Goal: Task Accomplishment & Management: Use online tool/utility

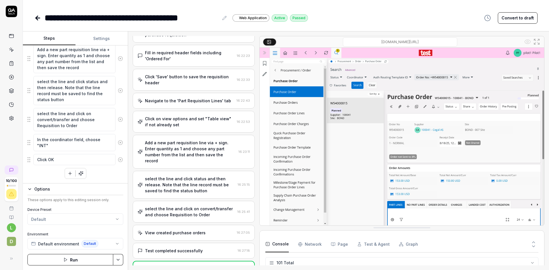
scroll to position [1586, 0]
type textarea "*"
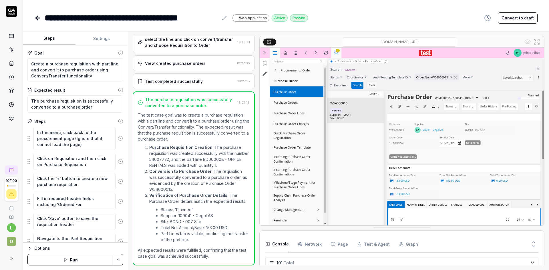
scroll to position [1586, 0]
click at [36, 16] on icon at bounding box center [37, 18] width 7 height 7
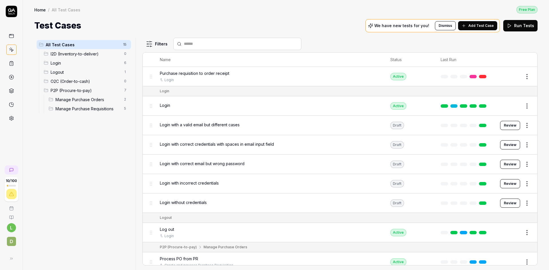
click at [13, 64] on icon at bounding box center [11, 63] width 5 height 5
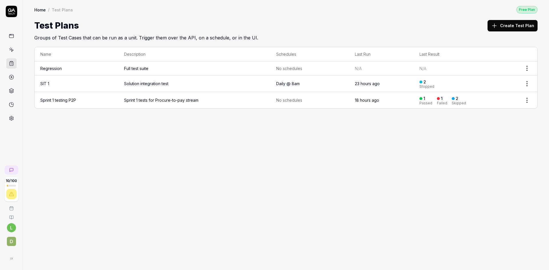
click at [69, 99] on link "Sprint 1 testing P2P" at bounding box center [58, 100] width 36 height 5
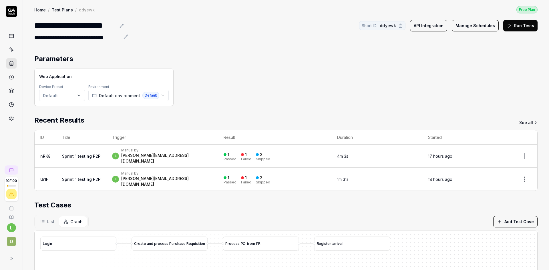
click at [253, 237] on div "P r o c e s s P O f r o m P R" at bounding box center [261, 244] width 76 height 14
click at [52, 219] on span "List" at bounding box center [50, 222] width 7 height 6
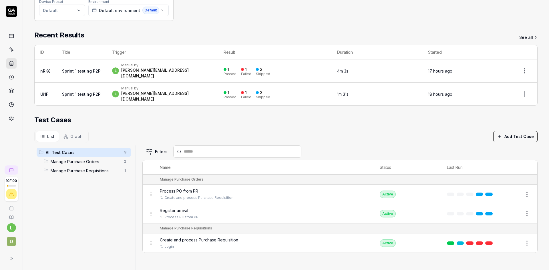
scroll to position [86, 0]
click at [74, 133] on span "Graph" at bounding box center [76, 136] width 12 height 6
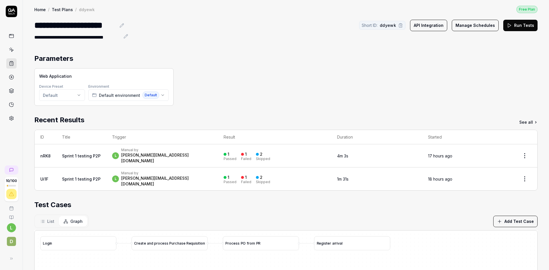
scroll to position [0, 0]
click at [513, 25] on button "Run Tests" at bounding box center [520, 25] width 34 height 11
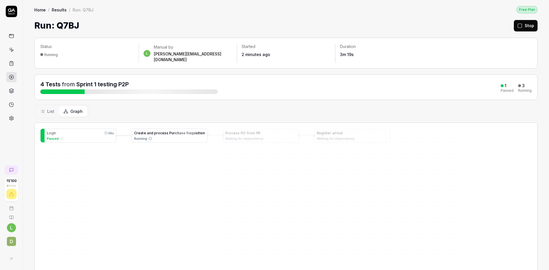
click at [177, 131] on span "h" at bounding box center [178, 133] width 2 height 4
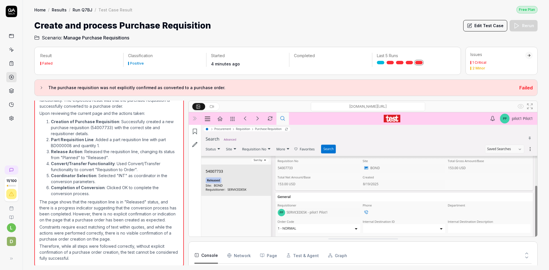
scroll to position [328, 0]
click at [483, 25] on button "Edit Test Case" at bounding box center [485, 25] width 44 height 11
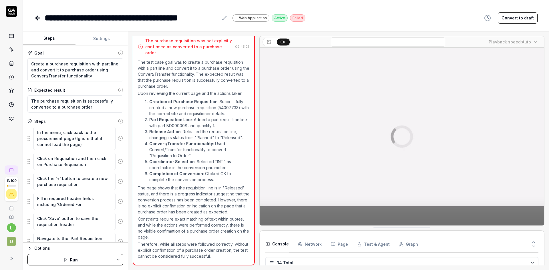
scroll to position [1481, 0]
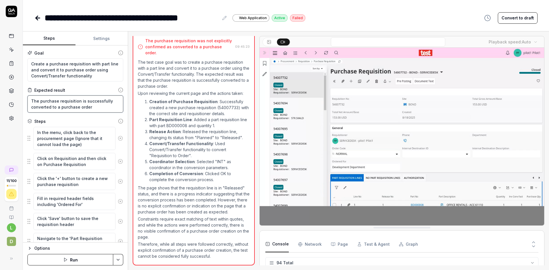
drag, startPoint x: 79, startPoint y: 100, endPoint x: 50, endPoint y: 109, distance: 30.3
click at [50, 109] on textarea "The purchase requisition is successfully converted to a purchase order" at bounding box center [75, 103] width 96 height 17
type textarea "*"
type textarea "The purchase requisition h to a purchase order"
type textarea "*"
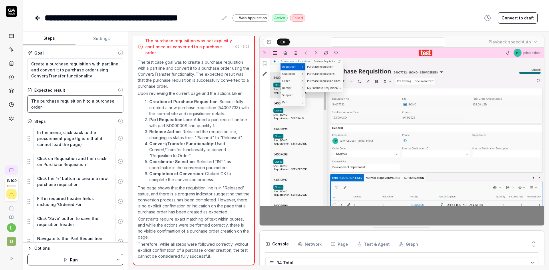
type textarea "The purchase requisition ha to a purchase order"
type textarea "*"
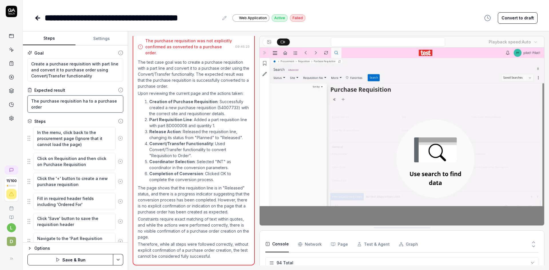
type textarea "The purchase requisition has to a purchase order"
type textarea "*"
type textarea "The purchase requisition has to a purchase order"
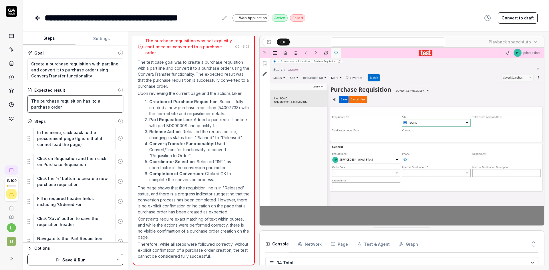
type textarea "*"
type textarea "The purchase requisition has g to a purchase order"
type textarea "*"
type textarea "The purchase requisition has ge to a purchase order"
type textarea "*"
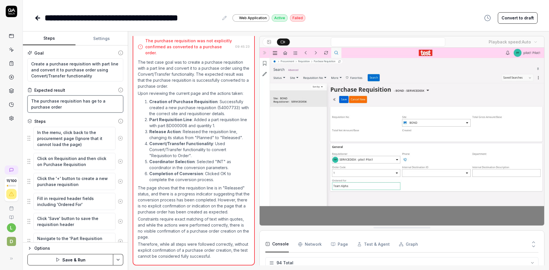
type textarea "The purchase requisition has gen to a purchase order"
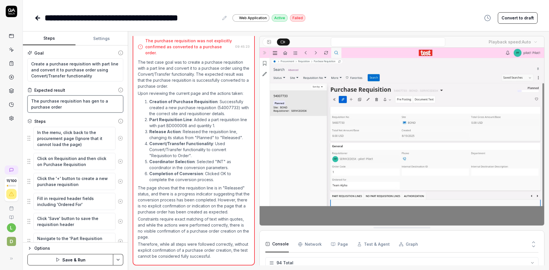
type textarea "*"
type textarea "The purchase requisition has gene to a purchase order"
type textarea "*"
type textarea "The purchase requisition has gener to a purchase order"
type textarea "*"
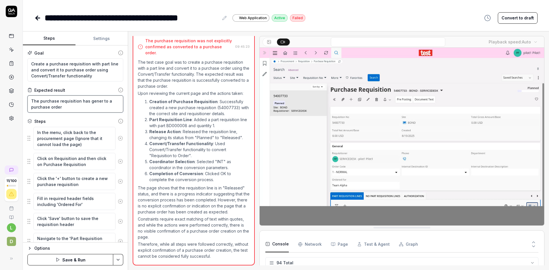
type textarea "The purchase requisition has genera to a purchase order"
type textarea "*"
type textarea "The purchase requisition has generat to a purchase order"
type textarea "*"
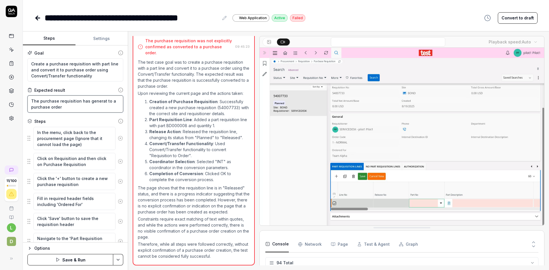
type textarea "The purchase requisition has generate to a purchase order"
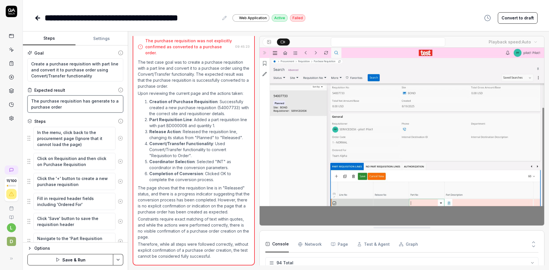
type textarea "*"
type textarea "The purchase requisition has generated to a purchase order"
type textarea "*"
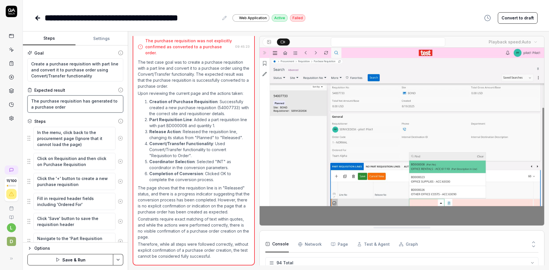
type textarea "The purchase requisition has generated to a purchase order"
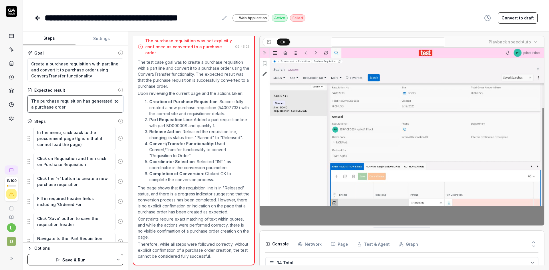
type textarea "*"
type textarea "The purchase requisition has generated to a purchase order"
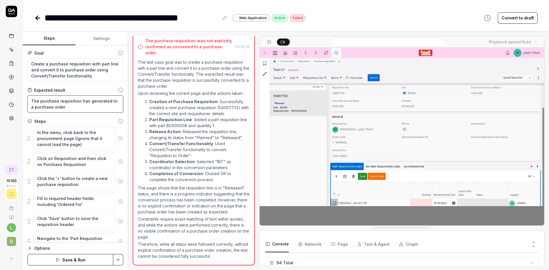
type textarea "*"
type textarea "The purchase requisition has generated o a purchase order"
type textarea "*"
type textarea "The purchase requisition has generated a purchase order"
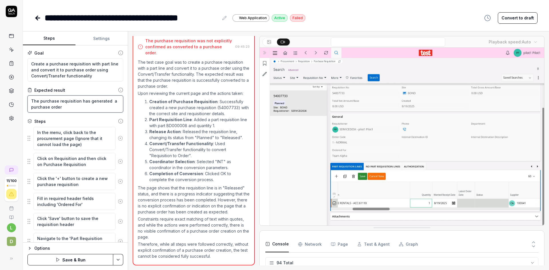
type textarea "*"
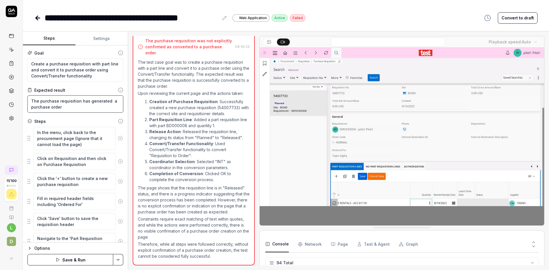
type textarea "The purchase requisition has generated a purchase order"
type textarea "*"
type textarea "The purchase requisition has generated a purchase order"
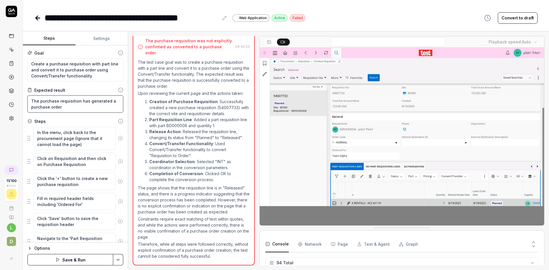
type textarea "*"
type textarea "The purchase requisition has generated a purchase order a"
type textarea "*"
type textarea "The purchase requisition has generated a purchase order an"
type textarea "*"
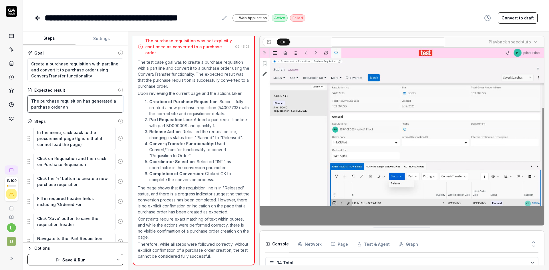
type textarea "The purchase requisition has generated a purchase order and"
type textarea "*"
type textarea "The purchase requisition has generated a purchase order an"
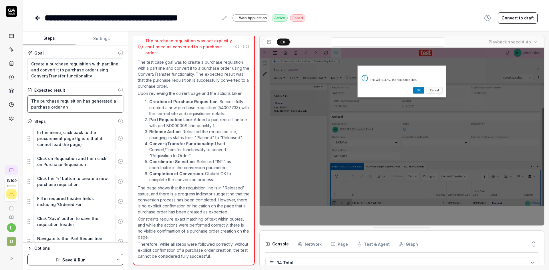
type textarea "*"
type textarea "The purchase requisition has generated a purchase order a"
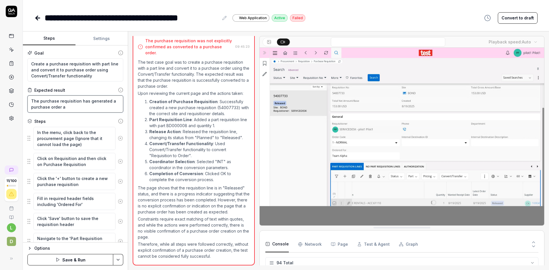
type textarea "*"
type textarea "The purchase requisition has generated a purchase order"
type textarea "*"
type textarea "The purchase requisition has generated a purchase order"
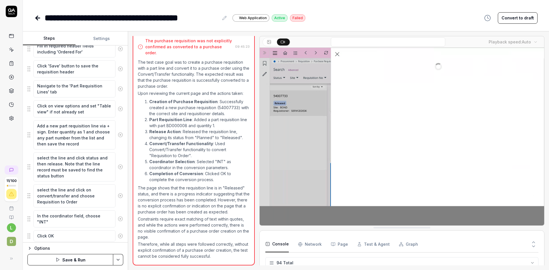
scroll to position [170, 0]
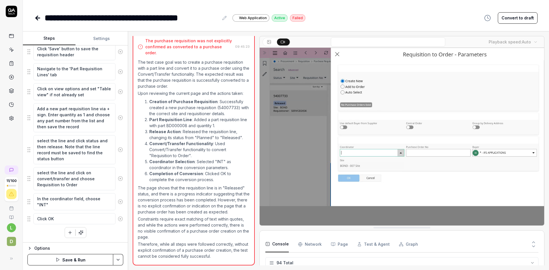
click at [116, 259] on html "**********" at bounding box center [274, 135] width 549 height 270
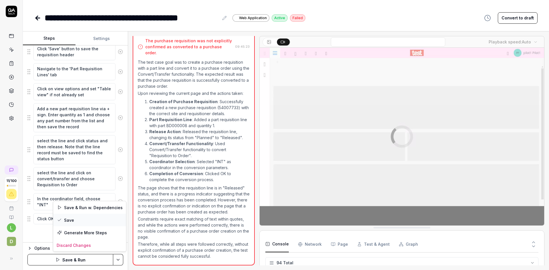
click at [86, 219] on div "Save" at bounding box center [89, 220] width 73 height 13
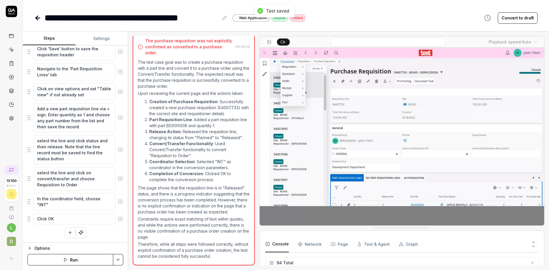
click at [36, 17] on icon at bounding box center [37, 18] width 7 height 7
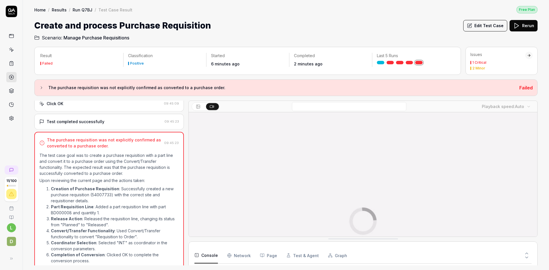
scroll to position [328, 0]
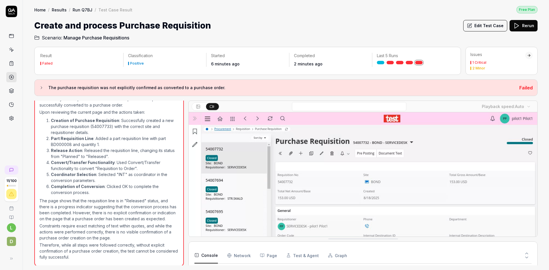
click at [81, 8] on link "Run Q7BJ" at bounding box center [83, 10] width 20 height 6
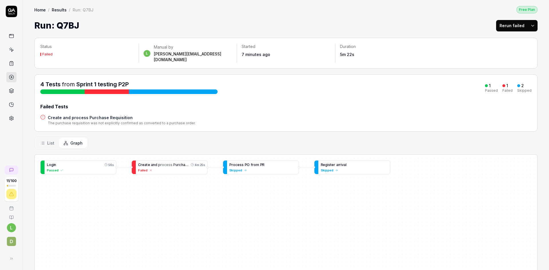
click at [530, 25] on html "11 / 100 l D Home / Results / Run: Q7BJ Free Plan Home / Results / Run: Q7BJ Fr…" at bounding box center [274, 135] width 549 height 270
click at [509, 39] on div "Rerun all" at bounding box center [510, 40] width 45 height 13
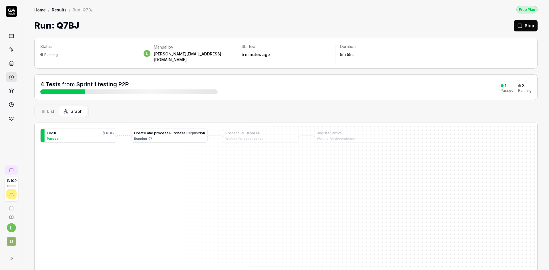
click at [186, 131] on span "R" at bounding box center [187, 133] width 2 height 4
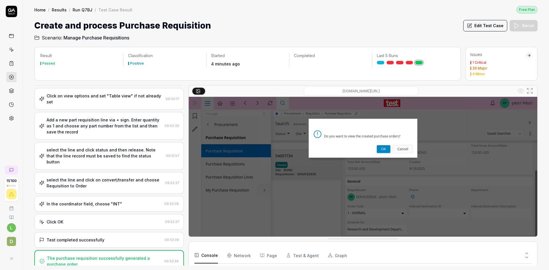
scroll to position [1472, 0]
click at [84, 8] on link "Run Q7BJ" at bounding box center [83, 10] width 20 height 6
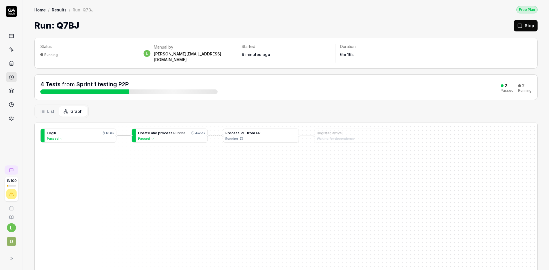
click at [255, 131] on span at bounding box center [255, 133] width 1 height 4
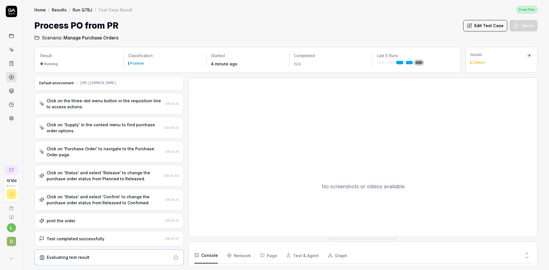
scroll to position [16, 0]
click at [83, 11] on link "Run Q7BJ" at bounding box center [83, 10] width 20 height 6
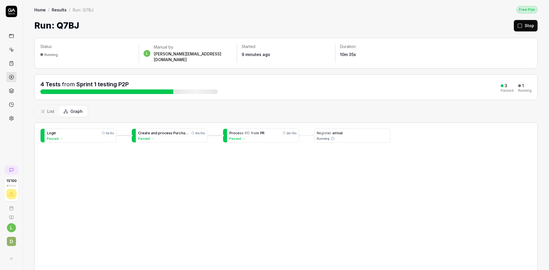
click at [328, 131] on span "e" at bounding box center [329, 133] width 2 height 4
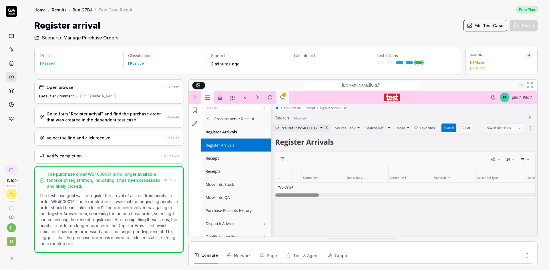
scroll to position [710, 0]
click at [87, 11] on link "Run Q7BJ" at bounding box center [83, 10] width 20 height 6
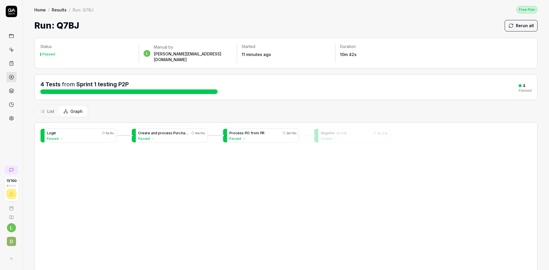
click at [260, 131] on span "P" at bounding box center [261, 133] width 2 height 4
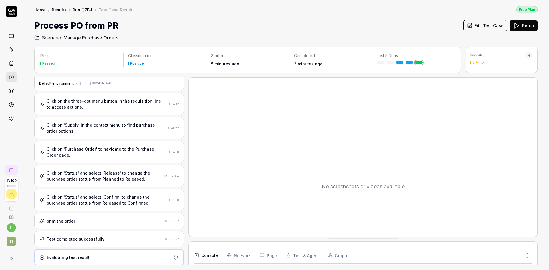
scroll to position [16, 0]
click at [495, 27] on button "Edit Test Case" at bounding box center [485, 25] width 44 height 11
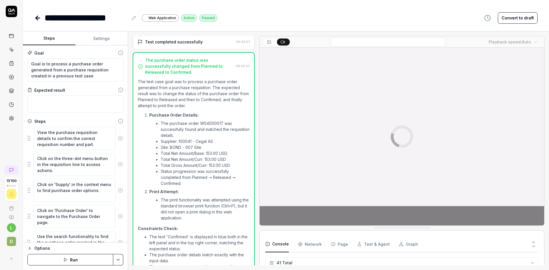
scroll to position [233, 0]
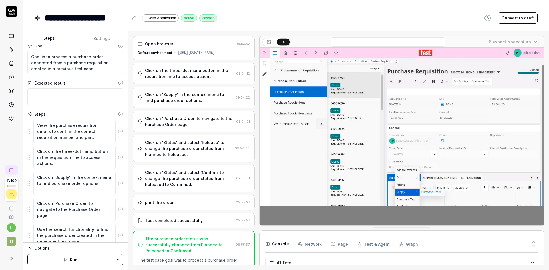
scroll to position [7, 0]
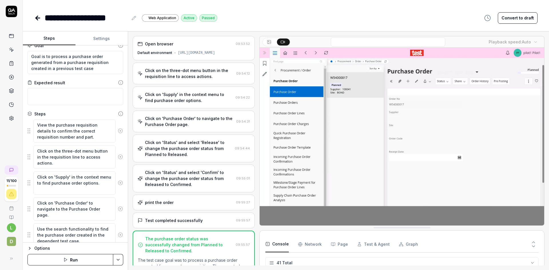
click at [120, 131] on icon at bounding box center [120, 130] width 1 height 1
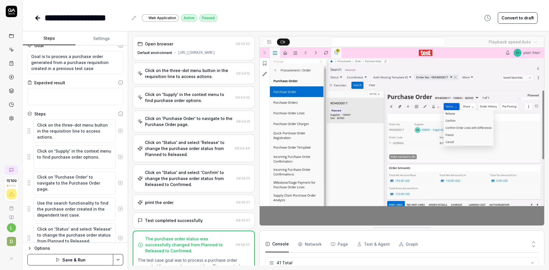
click at [120, 131] on icon at bounding box center [120, 130] width 1 height 1
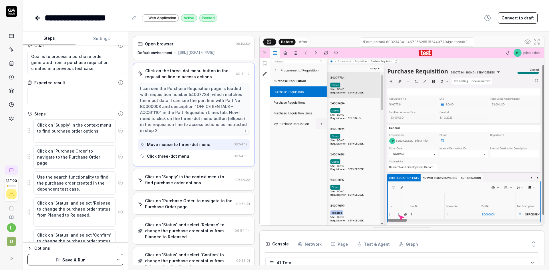
click at [118, 130] on icon at bounding box center [120, 130] width 5 height 5
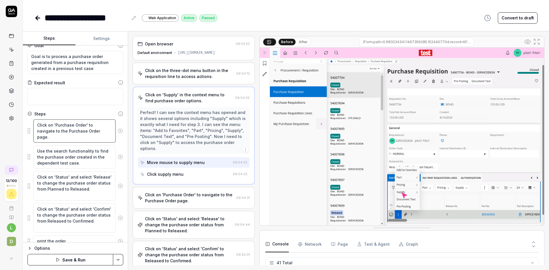
type textarea "*"
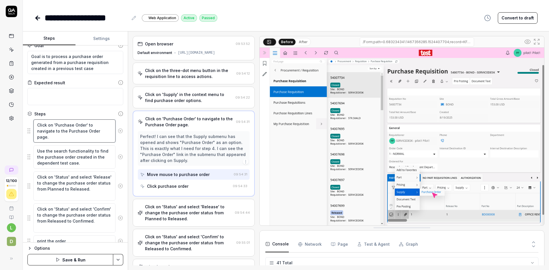
drag, startPoint x: 44, startPoint y: 130, endPoint x: 36, endPoint y: 126, distance: 9.3
click at [36, 126] on textarea "Click on 'Purchase Order' to navigate to the Purchase Order page." at bounding box center [74, 131] width 82 height 23
type textarea "N"
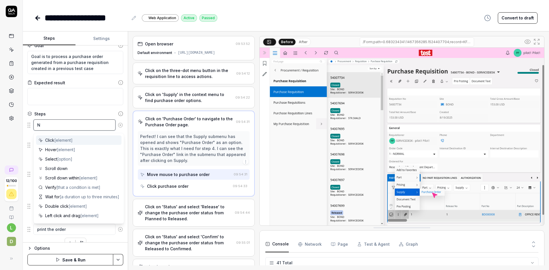
type textarea "*"
type textarea "Na"
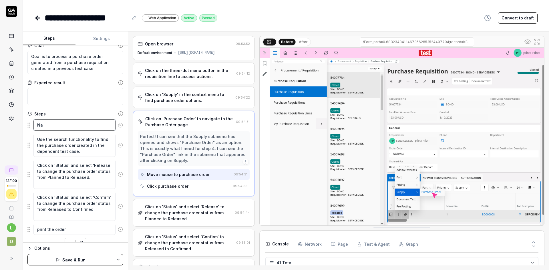
type textarea "*"
type textarea "Nag"
type textarea "*"
type textarea "Nagi"
type textarea "*"
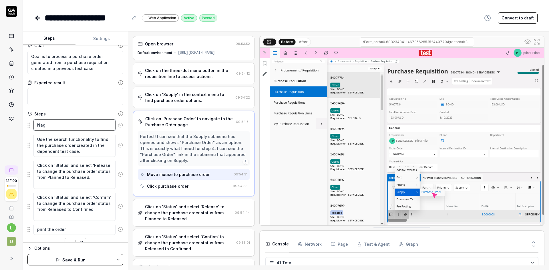
type textarea "Nagiv"
type textarea "*"
type textarea "Nagivat"
type textarea "*"
type textarea "Nagivate"
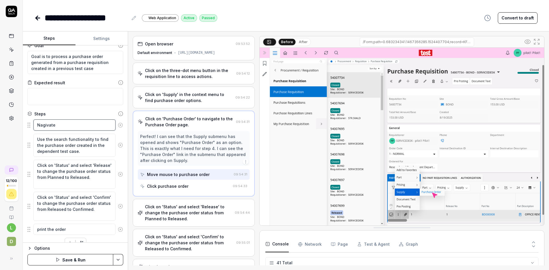
type textarea "*"
type textarea "Nagivate"
type textarea "*"
type textarea "Nagivate t"
type textarea "*"
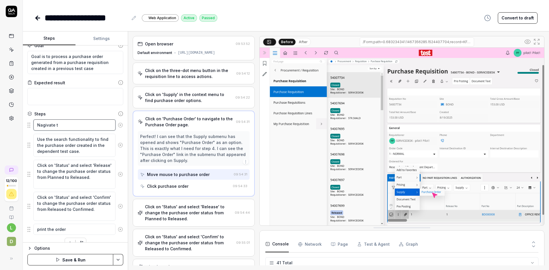
type textarea "Nagivate to"
type textarea "*"
type textarea "Nagivate to"
type textarea "*"
type textarea "Nagivate to P"
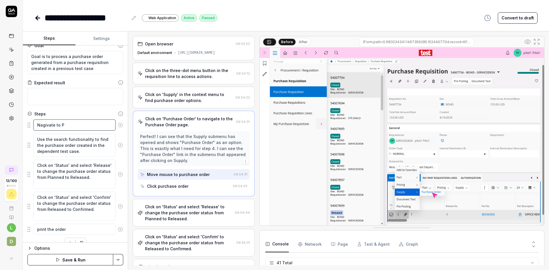
type textarea "*"
type textarea "Nagivate to Pr"
type textarea "*"
type textarea "Nagivate to Pro"
type textarea "*"
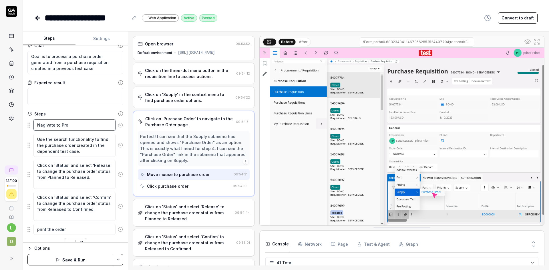
type textarea "Nagivate to Proc"
type textarea "*"
type textarea "Nagivate to Procu"
type textarea "*"
type textarea "Nagivate to Procur"
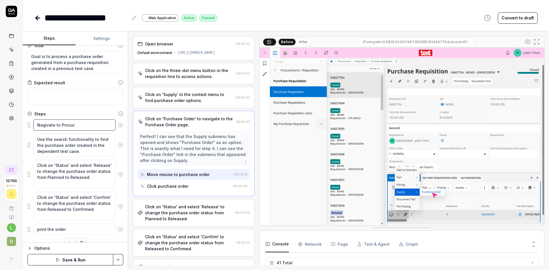
type textarea "*"
type textarea "Nagivate to Procure"
type textarea "*"
type textarea "Nagivate to Procurem"
type textarea "*"
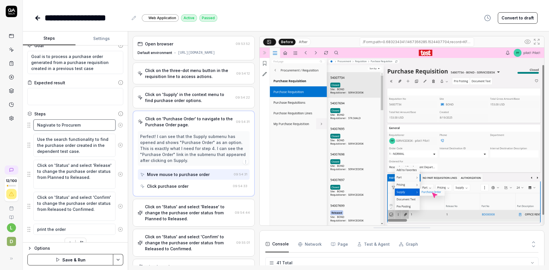
type textarea "Nagivate to Procureme"
type textarea "*"
type textarea "Nagivate to Procuremen"
type textarea "*"
type textarea "Nagivate to Procurement"
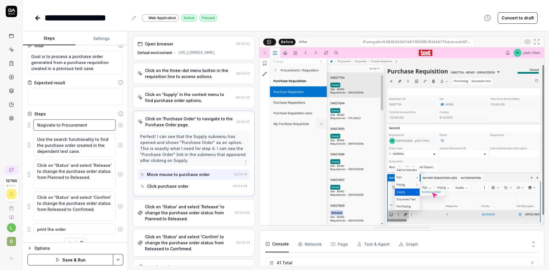
type textarea "*"
type textarea "Nagivate to Procurement"
type textarea "*"
type textarea "Nagivate to Procurement i"
type textarea "*"
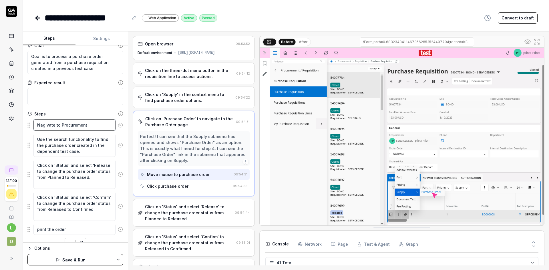
type textarea "Nagivate to Procurement in"
type textarea "*"
type textarea "Nagivate to Procurement in"
type textarea "*"
type textarea "Nagivate to Procurement in th"
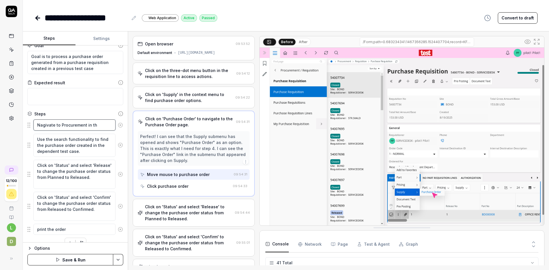
type textarea "*"
type textarea "Nagivate to Procurement in the"
type textarea "*"
type textarea "Nagivate to Procurement in the"
type textarea "*"
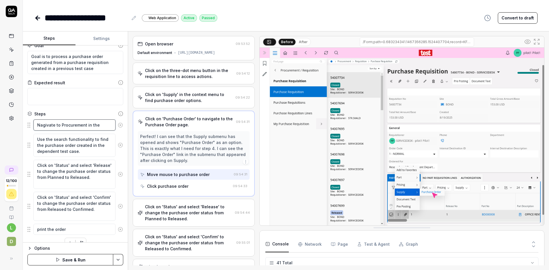
type textarea "Nagivate to Procurement in the m"
type textarea "*"
type textarea "Nagivate to Procurement in the ma"
type textarea "*"
type textarea "Nagivate to Procurement in the man"
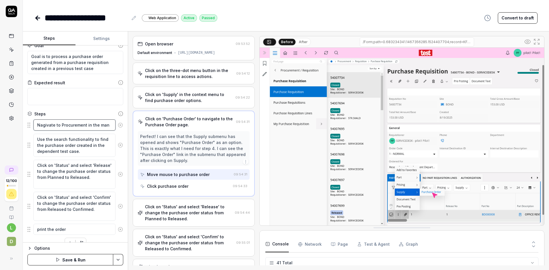
type textarea "*"
type textarea "Nagivate to Procurement in the manu"
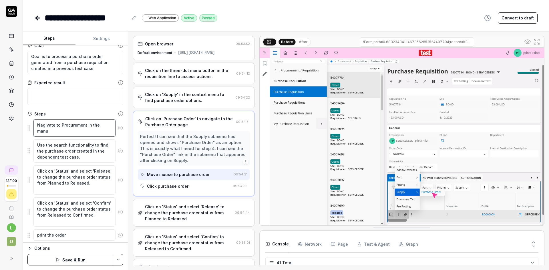
type textarea "*"
type textarea "Nagivate to Procurement in the man"
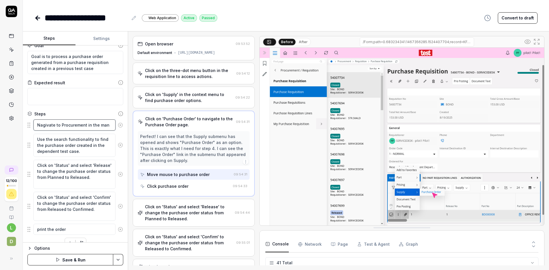
type textarea "*"
type textarea "Nagivate to Procurement in the ma"
type textarea "*"
type textarea "Nagivate to Procurement in the m"
type textarea "*"
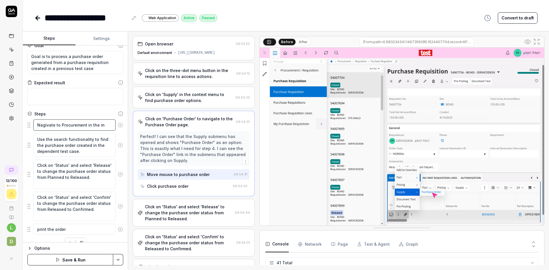
type textarea "Nagivate to Procurement in the me"
type textarea "*"
type textarea "Nagivate to Procurement in the men"
type textarea "*"
type textarea "Nagivate to Procurement in the menu"
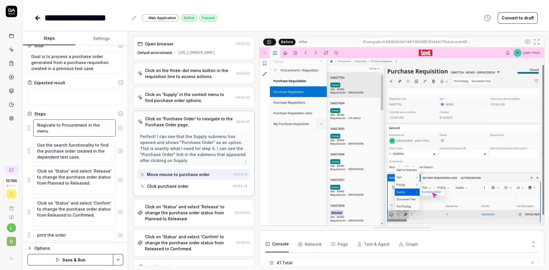
type textarea "*"
type textarea "Nagivate to Procurement in the menu"
type textarea "*"
type textarea "Nagivate to Procurement in the menu a"
type textarea "*"
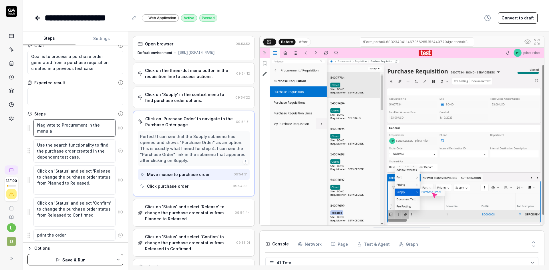
type textarea "Nagivate to Procurement in the menu an"
type textarea "*"
type textarea "Nagivate to Procurement in the menu and"
type textarea "*"
type textarea "Nagivate to Procurement in the menu and"
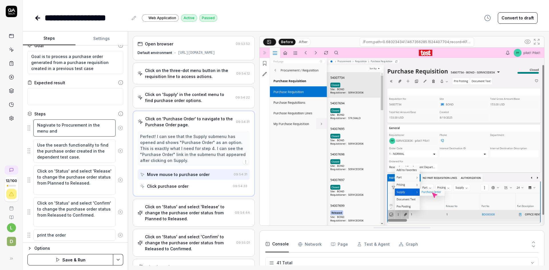
type textarea "*"
type textarea "Nagivate to Procurement in the menu and t"
type textarea "*"
type textarea "Nagivate to Procurement in the menu and the"
type textarea "*"
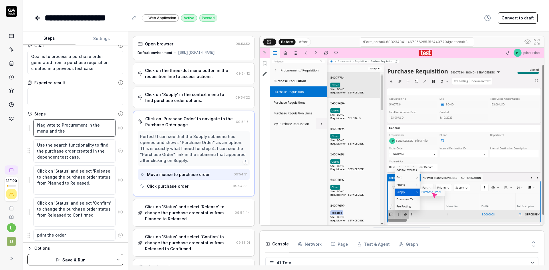
type textarea "Nagivate to Procurement in the menu and then"
type textarea "*"
type textarea "Nagivate to Procurement in the menu and then"
type textarea "*"
type textarea "Nagivate to Procurement in the menu and then c"
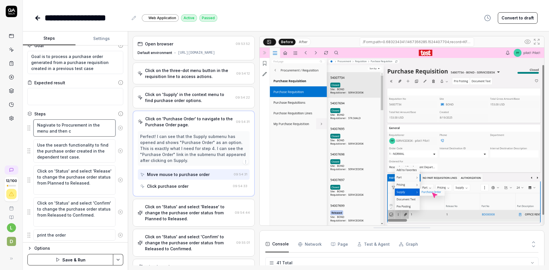
type textarea "*"
type textarea "Nagivate to Procurement in the menu and then cl"
type textarea "*"
type textarea "Nagivate to Procurement in the menu and then cli"
type textarea "*"
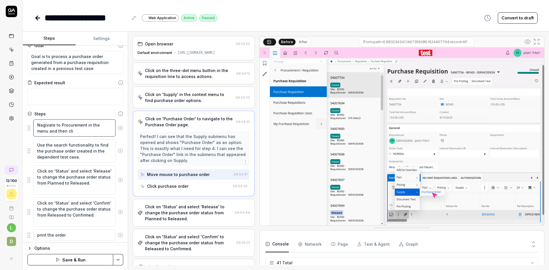
type textarea "Nagivate to Procurement in the menu and then clic"
type textarea "*"
type textarea "Nagivate to Procurement in the menu and then click"
type textarea "*"
type textarea "Nagivate to Procurement in the menu and then click"
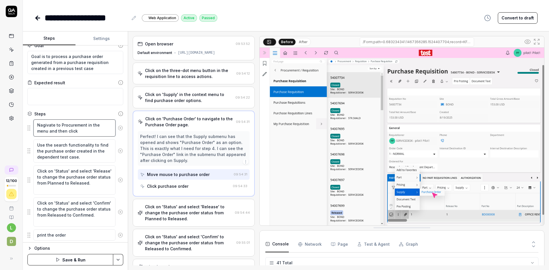
type textarea "*"
type textarea "Nagivate to Procurement in the menu and then click o"
type textarea "*"
type textarea "Nagivate to Procurement in the menu and then click or"
type textarea "*"
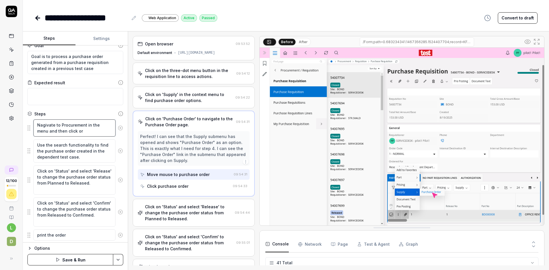
type textarea "Nagivate to Procurement in the menu and then click ord"
type textarea "*"
type textarea "Nagivate to Procurement in the menu and then click orde"
type textarea "*"
type textarea "Nagivate to Procurement in the menu and then click order"
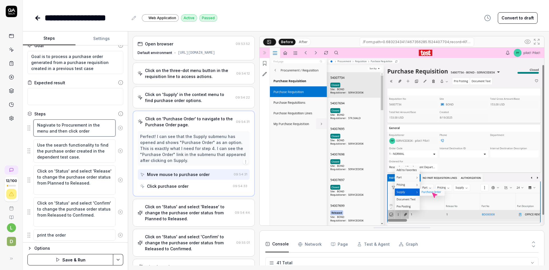
type textarea "*"
type textarea "Nagivate to Procurement in the menu and then click order a"
type textarea "*"
type textarea "Nagivate to Procurement in the menu and then click order an"
type textarea "*"
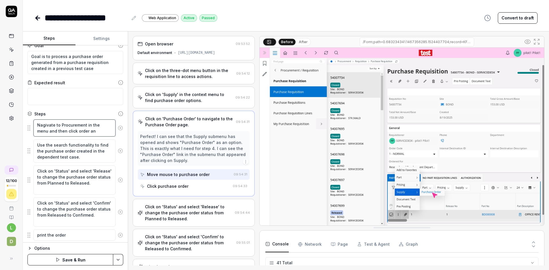
type textarea "Nagivate to Procurement in the menu and then click order and"
type textarea "*"
type textarea "Nagivate to Procurement in the menu and then click order and"
type textarea "*"
type textarea "Nagivate to Procurement in the menu and then click order and t"
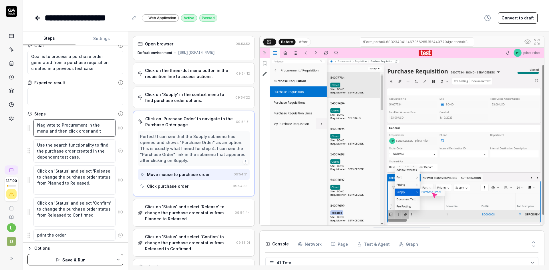
type textarea "*"
type textarea "Nagivate to Procurement in the menu and then click order and th"
type textarea "*"
type textarea "Nagivate to Procurement in the menu and then click order and the"
type textarea "*"
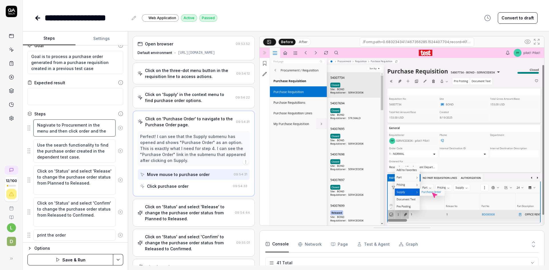
type textarea "Nagivate to Procurement in the menu and then click order and then"
type textarea "*"
type textarea "Nagivate to Procurement in the menu and then click order and then"
type textarea "*"
type textarea "Nagivate to Procurement in the menu and then click order and then"
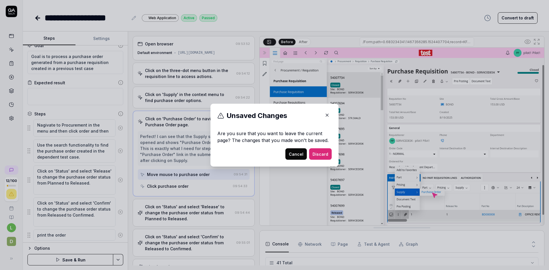
click at [325, 114] on icon "button" at bounding box center [327, 115] width 5 height 5
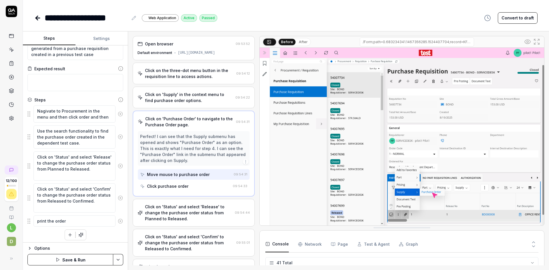
scroll to position [21, 0]
click at [105, 118] on textarea "Nagivate to Procurement in the menu and then click order and then" at bounding box center [74, 114] width 82 height 17
type textarea "*"
type textarea "Nagivate to Procurement in the menu and then click order and then"
type textarea "*"
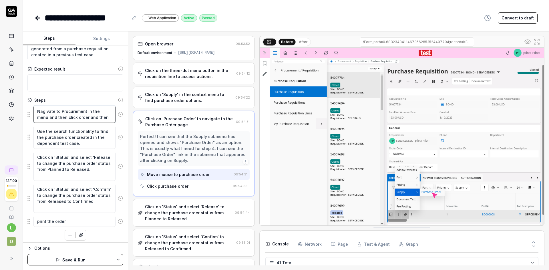
type textarea "Nagivate to Procurement in the menu and then click order and then c"
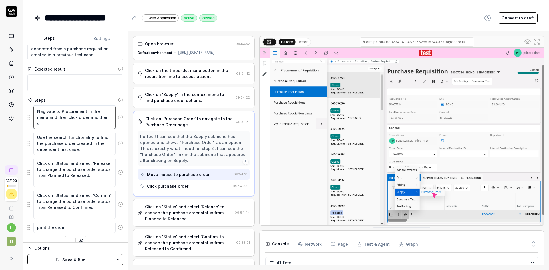
type textarea "*"
type textarea "Nagivate to Procurement in the menu and then click order and then cl"
type textarea "*"
type textarea "Nagivate to Procurement in the menu and then click order and then cli"
type textarea "*"
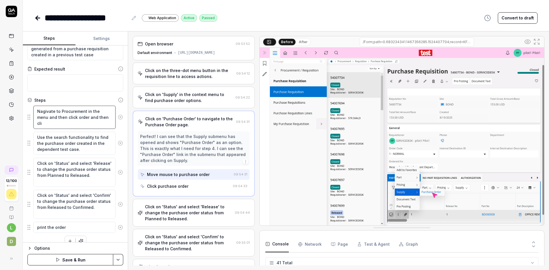
type textarea "Nagivate to Procurement in the menu and then click order and then clic"
click at [120, 258] on html "**********" at bounding box center [274, 135] width 549 height 270
click at [96, 222] on div "Save" at bounding box center [89, 220] width 73 height 13
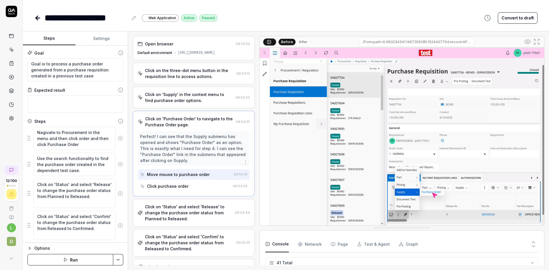
click at [38, 19] on icon at bounding box center [37, 18] width 7 height 7
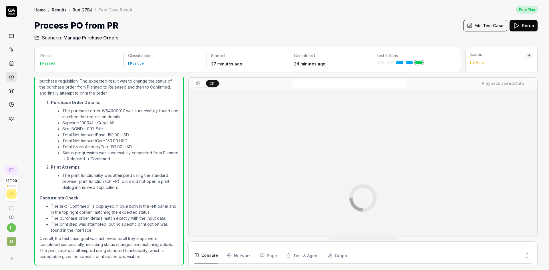
scroll to position [214, 0]
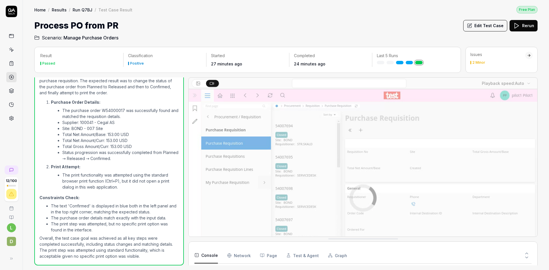
click at [84, 9] on link "Run Q7BJ" at bounding box center [83, 10] width 20 height 6
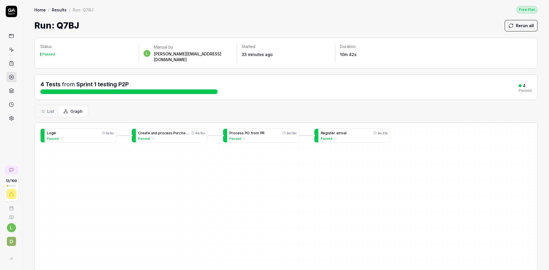
click at [342, 131] on span "v" at bounding box center [343, 133] width 2 height 4
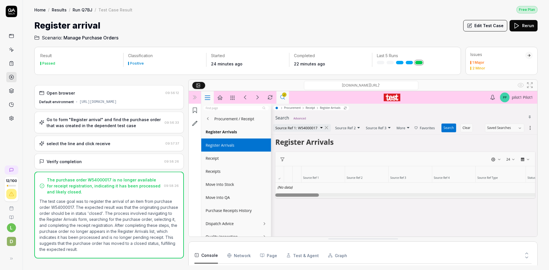
scroll to position [710, 0]
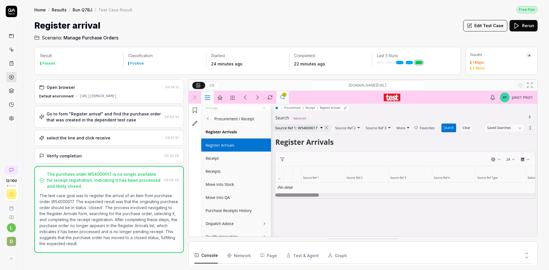
click at [489, 24] on button "Edit Test Case" at bounding box center [485, 25] width 44 height 11
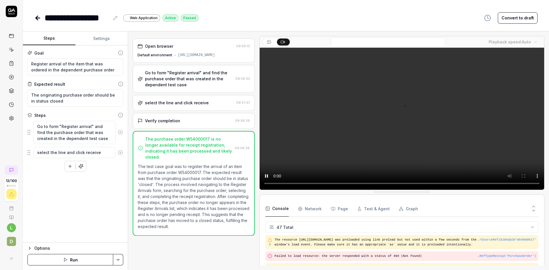
scroll to position [710, 0]
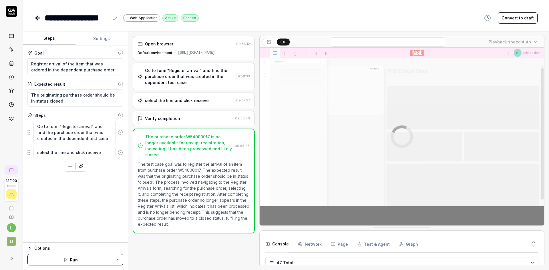
click at [180, 72] on div "Go to form "Register arrival" and find the purchase order that was created in t…" at bounding box center [194, 77] width 122 height 28
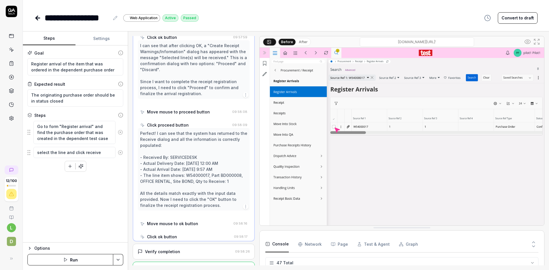
scroll to position [401, 0]
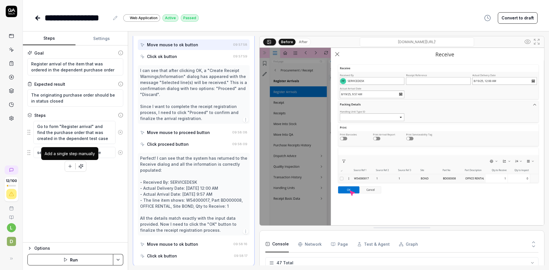
click at [68, 164] on icon "button" at bounding box center [69, 166] width 5 height 5
click at [119, 257] on html "**********" at bounding box center [274, 135] width 549 height 270
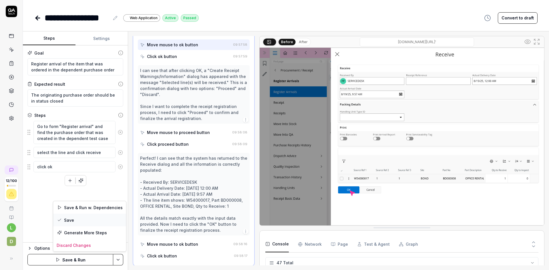
click at [95, 222] on div "Save" at bounding box center [89, 220] width 73 height 13
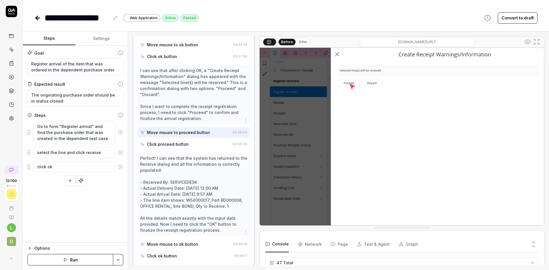
click at [69, 179] on icon "button" at bounding box center [69, 180] width 5 height 5
click at [118, 259] on html "**********" at bounding box center [274, 135] width 549 height 270
click at [89, 222] on div "Save" at bounding box center [89, 220] width 73 height 13
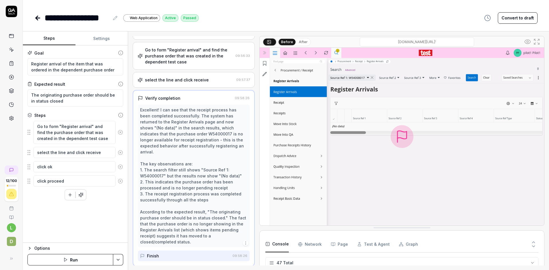
scroll to position [710, 0]
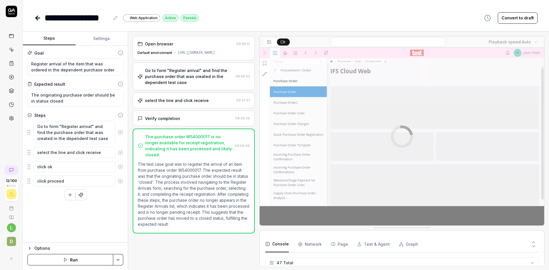
drag, startPoint x: 36, startPoint y: 17, endPoint x: 131, endPoint y: 82, distance: 114.5
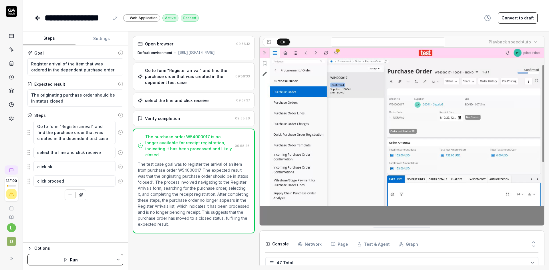
click at [131, 82] on div "Open browser 09:56:12 Default environment https://ams-ifs.borrdrilling.com/main…" at bounding box center [338, 150] width 421 height 239
click at [38, 18] on icon at bounding box center [38, 18] width 4 height 0
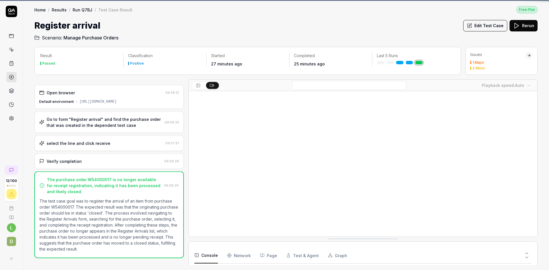
scroll to position [710, 0]
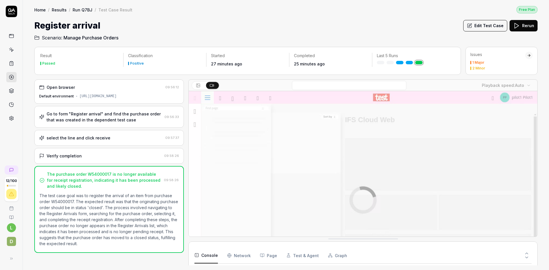
click at [77, 9] on link "Run Q7BJ" at bounding box center [83, 10] width 20 height 6
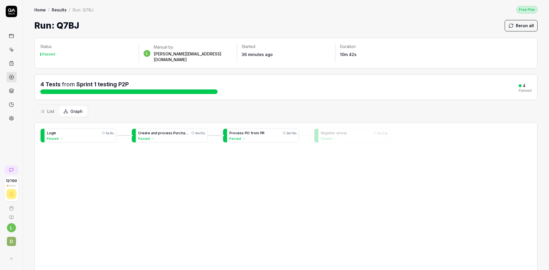
click at [260, 131] on span "P" at bounding box center [261, 133] width 2 height 4
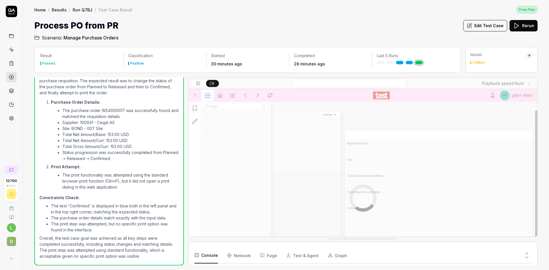
scroll to position [214, 0]
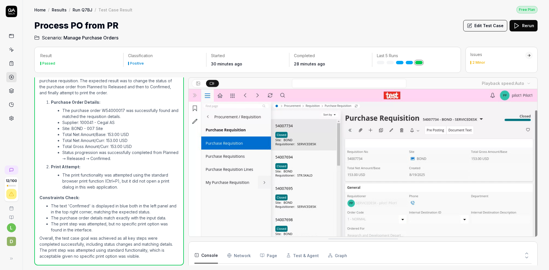
click at [491, 20] on button "Edit Test Case" at bounding box center [485, 25] width 44 height 11
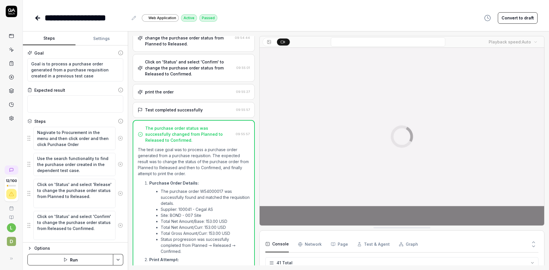
scroll to position [233, 0]
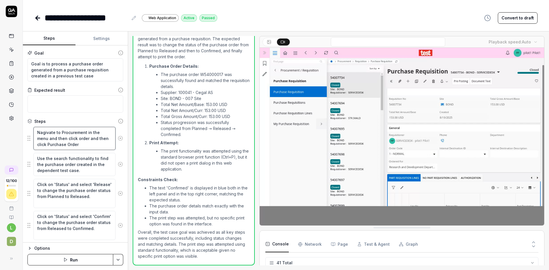
drag, startPoint x: 46, startPoint y: 144, endPoint x: 35, endPoint y: 133, distance: 15.6
click at [35, 133] on textarea "Nagivate to Procurement in the menu and then click order and then click Purchas…" at bounding box center [74, 138] width 82 height 23
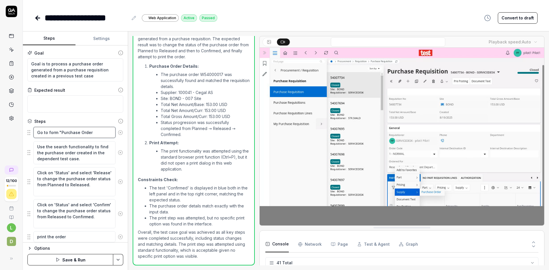
click at [92, 132] on textarea "Go to form "Purchase Order" at bounding box center [74, 132] width 82 height 11
click at [119, 260] on html "**********" at bounding box center [274, 135] width 549 height 270
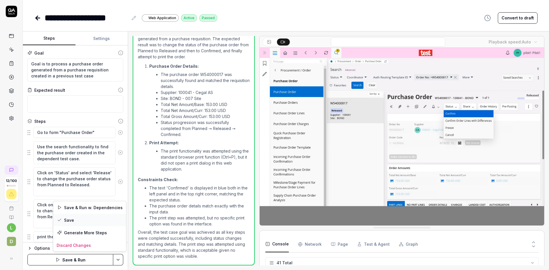
click at [85, 221] on div "Save" at bounding box center [89, 220] width 73 height 13
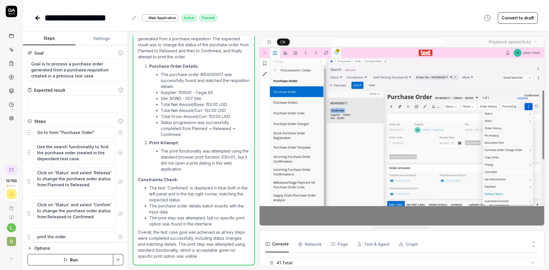
click at [38, 16] on icon at bounding box center [37, 18] width 2 height 4
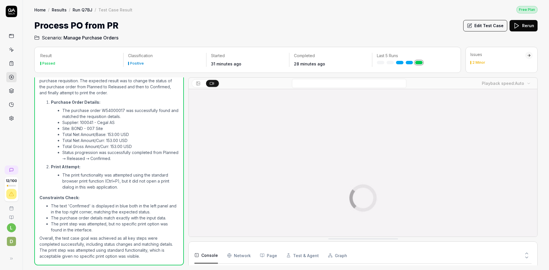
scroll to position [214, 0]
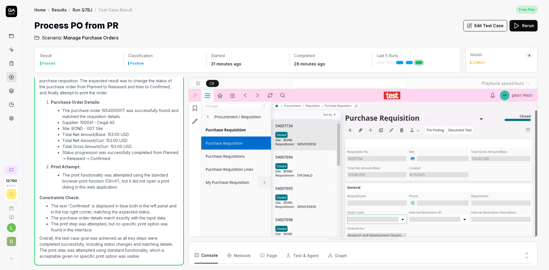
click at [88, 11] on link "Run Q7BJ" at bounding box center [83, 10] width 20 height 6
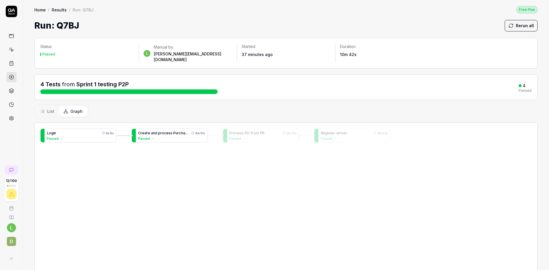
click at [171, 131] on span "s" at bounding box center [171, 133] width 2 height 4
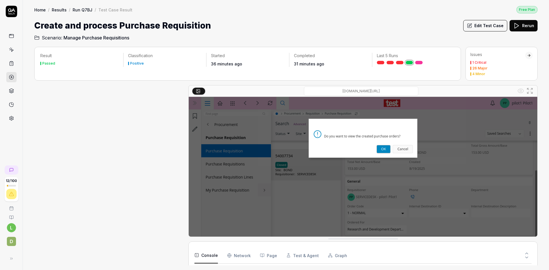
scroll to position [348, 0]
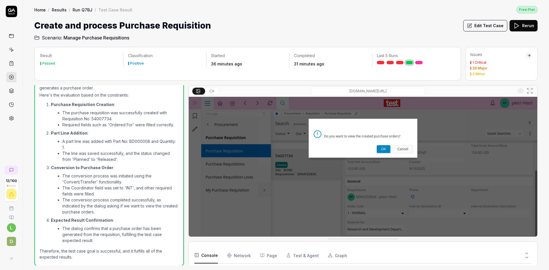
click at [483, 25] on button "Edit Test Case" at bounding box center [485, 25] width 44 height 11
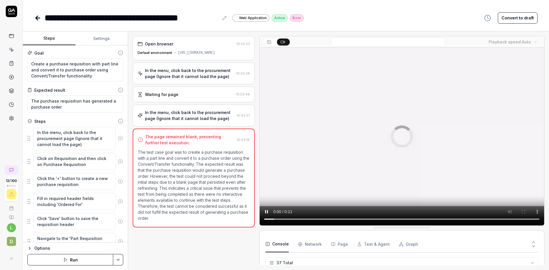
scroll to position [429, 0]
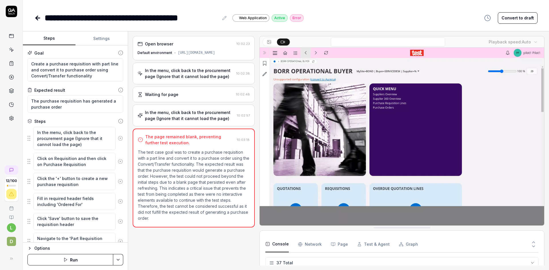
click at [118, 138] on icon at bounding box center [120, 138] width 5 height 5
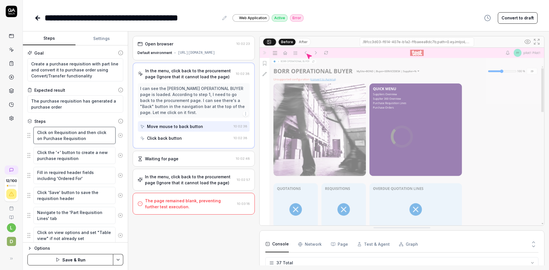
drag, startPoint x: 43, startPoint y: 139, endPoint x: 35, endPoint y: 133, distance: 9.6
click at [35, 133] on textarea "Click on Requisition and then click on Purchase Requisition" at bounding box center [74, 135] width 82 height 17
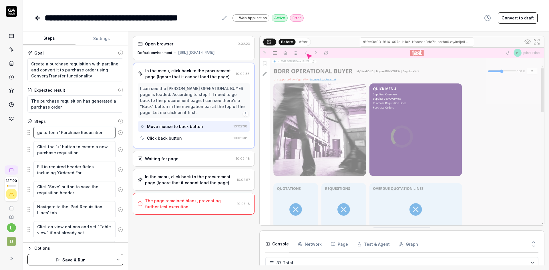
click at [102, 133] on textarea "go to form "Purchase Requisition" at bounding box center [74, 132] width 82 height 11
click at [116, 257] on html "**********" at bounding box center [274, 135] width 549 height 270
click at [88, 222] on div "Save" at bounding box center [89, 220] width 73 height 13
click at [37, 18] on icon at bounding box center [38, 18] width 4 height 0
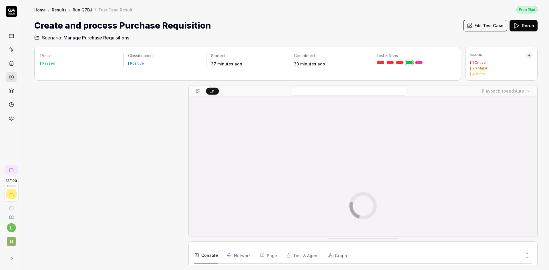
scroll to position [348, 0]
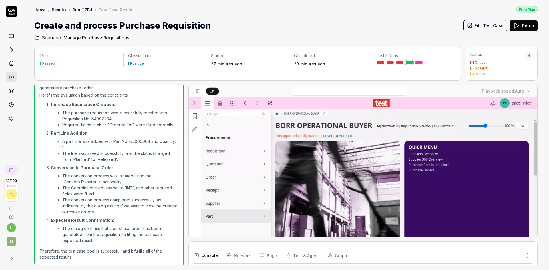
click at [86, 9] on link "Run Q7BJ" at bounding box center [83, 10] width 20 height 6
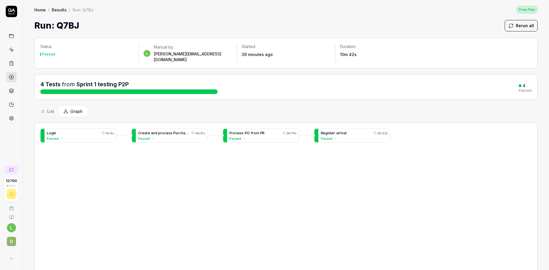
click at [515, 23] on button "Rerun all" at bounding box center [521, 25] width 33 height 11
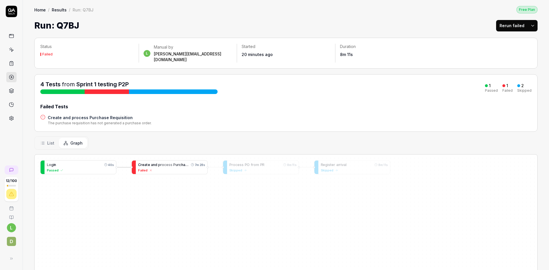
click at [170, 163] on span "s" at bounding box center [171, 165] width 2 height 4
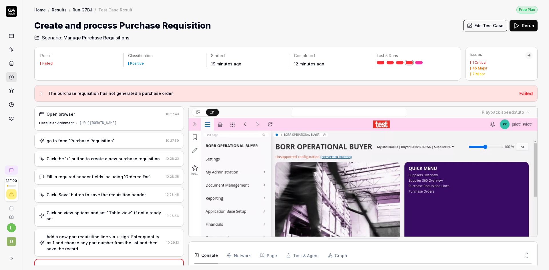
click at [139, 144] on div "go to form "Purchase Requisition"" at bounding box center [101, 141] width 124 height 6
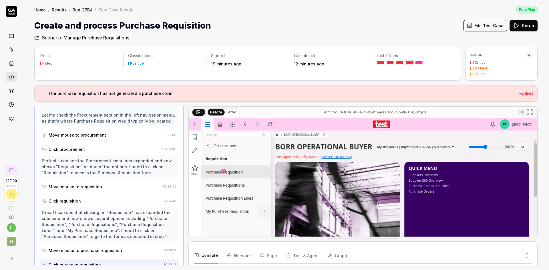
scroll to position [86, 0]
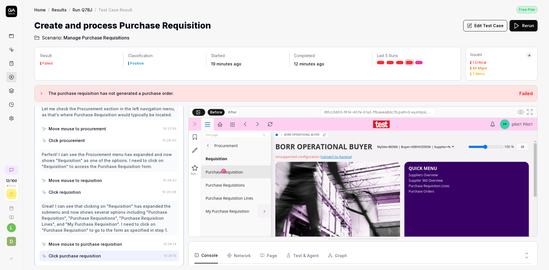
click at [105, 128] on div "Move mouse to procurement" at bounding box center [101, 129] width 119 height 11
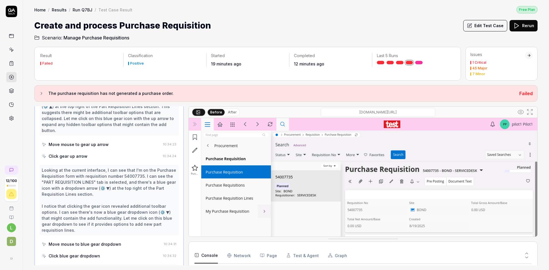
scroll to position [4245, 0]
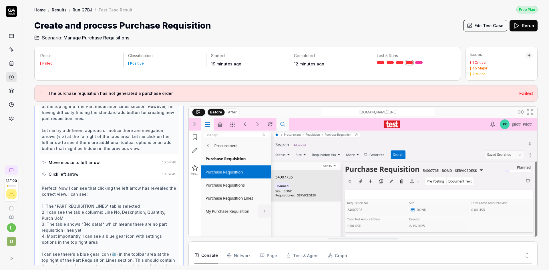
click at [530, 111] on icon at bounding box center [529, 112] width 7 height 7
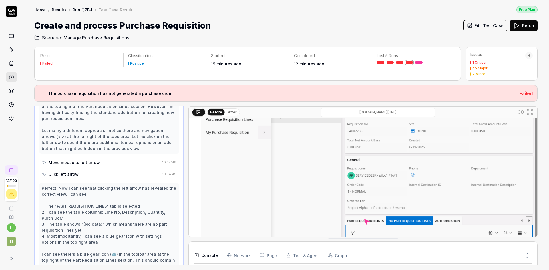
scroll to position [96, 0]
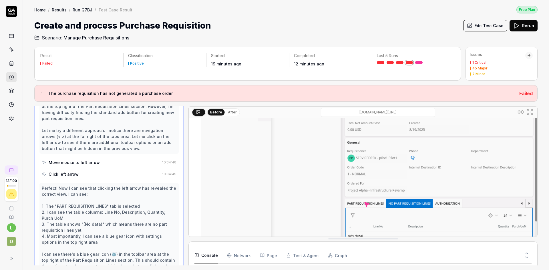
click at [489, 24] on button "Edit Test Case" at bounding box center [485, 25] width 44 height 11
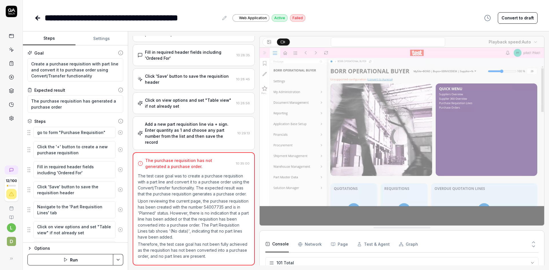
scroll to position [71, 0]
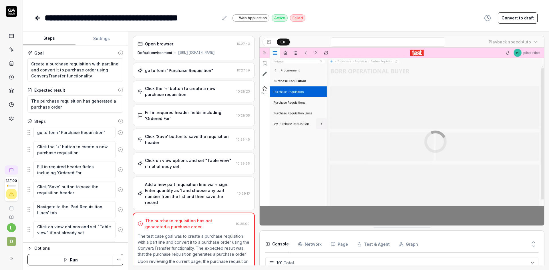
click at [197, 162] on div "Click on view options and set "Table view" if not already set 10:28:56" at bounding box center [194, 164] width 122 height 22
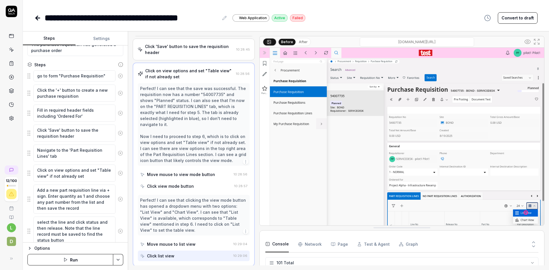
scroll to position [57, 0]
click at [90, 176] on textarea "Click on view options and set "Table view" if not already set" at bounding box center [74, 172] width 82 height 17
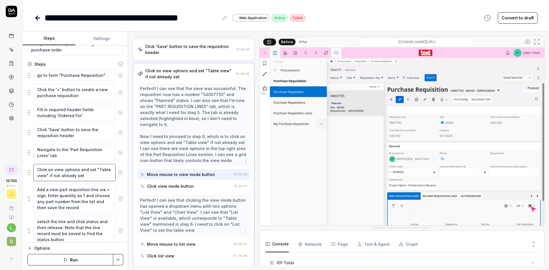
click at [87, 170] on textarea "Click on view options and set "Table view" if not already set" at bounding box center [74, 172] width 82 height 17
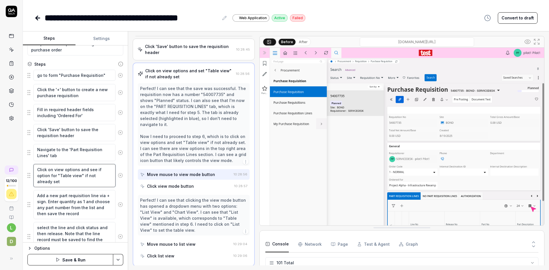
drag, startPoint x: 86, startPoint y: 174, endPoint x: 104, endPoint y: 181, distance: 19.1
click at [104, 181] on textarea "Click on view options and see if option for "Table view" if not already set" at bounding box center [74, 175] width 82 height 23
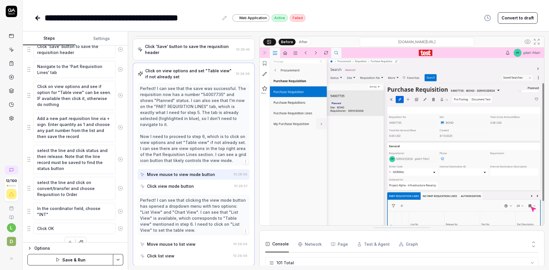
scroll to position [150, 0]
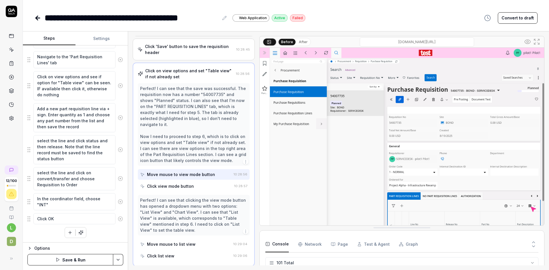
click at [71, 260] on button "Save & Run" at bounding box center [70, 259] width 86 height 11
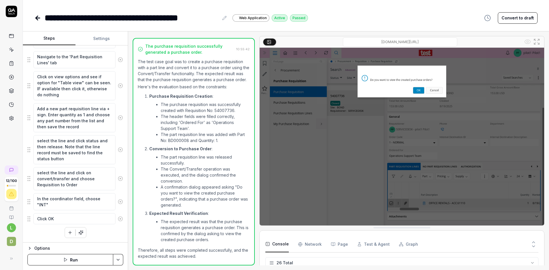
scroll to position [318, 0]
click at [36, 16] on icon at bounding box center [37, 18] width 7 height 7
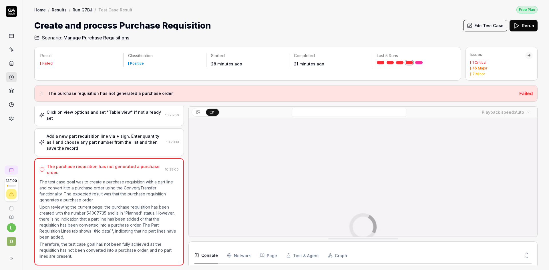
scroll to position [106, 0]
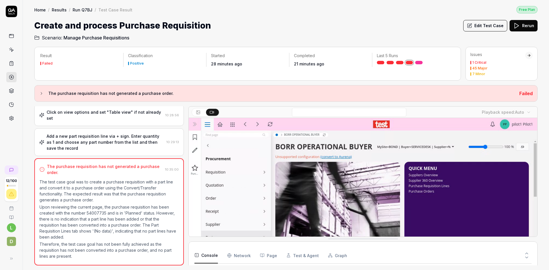
click at [74, 9] on link "Run Q7BJ" at bounding box center [83, 10] width 20 height 6
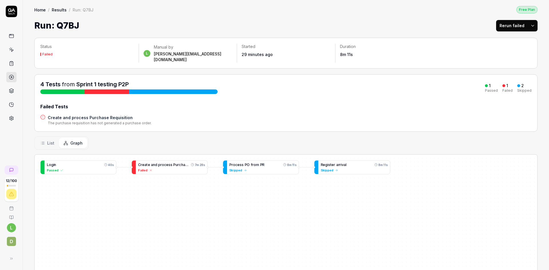
click at [530, 24] on html "12 / 100 l D Home / Results / Run: Q7BJ Free Plan Home / Results / Run: Q7BJ Fr…" at bounding box center [274, 135] width 549 height 270
click at [505, 41] on div "Rerun all" at bounding box center [510, 40] width 45 height 13
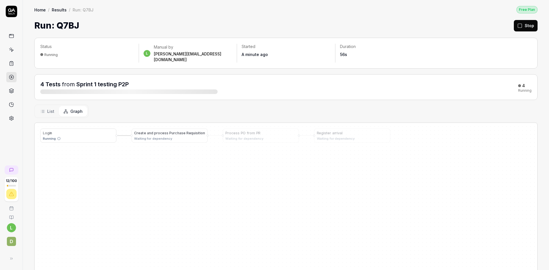
click at [158, 131] on span "o" at bounding box center [159, 133] width 2 height 4
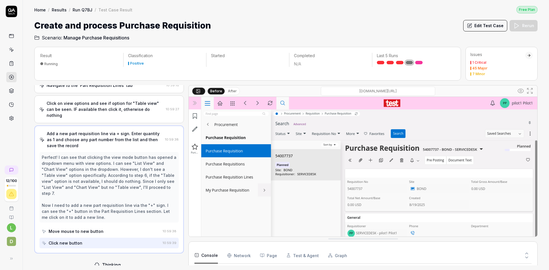
scroll to position [106, 0]
click at [77, 9] on link "Run Q7BJ" at bounding box center [83, 10] width 20 height 6
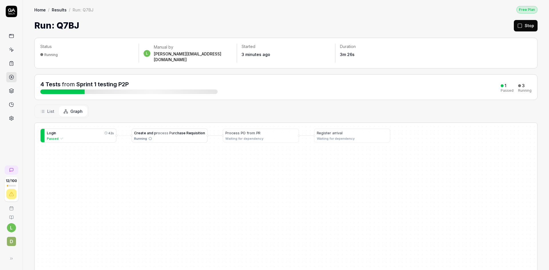
click at [523, 25] on button "Stop" at bounding box center [526, 25] width 24 height 11
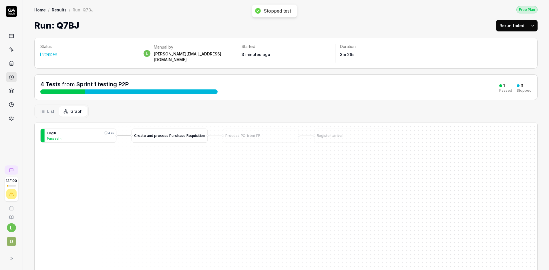
click at [159, 134] on span "o" at bounding box center [159, 136] width 2 height 4
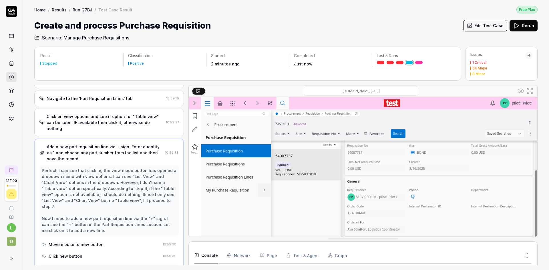
scroll to position [1054, 0]
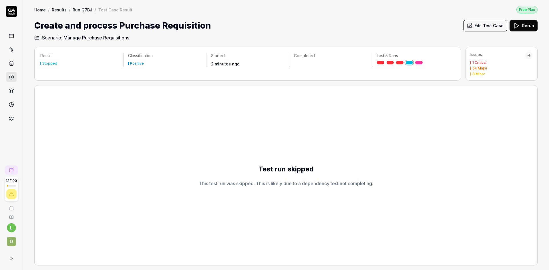
click at [493, 26] on button "Edit Test Case" at bounding box center [485, 25] width 44 height 11
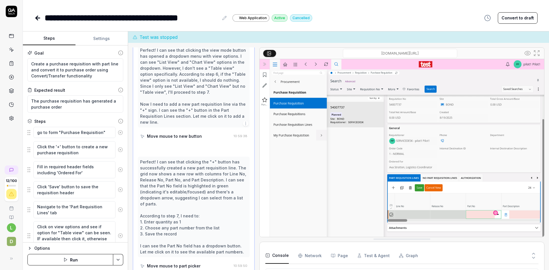
scroll to position [222, 0]
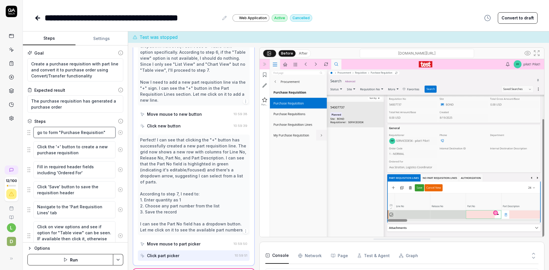
click at [37, 132] on textarea "go to form "Purchase Requisition"" at bounding box center [74, 132] width 82 height 11
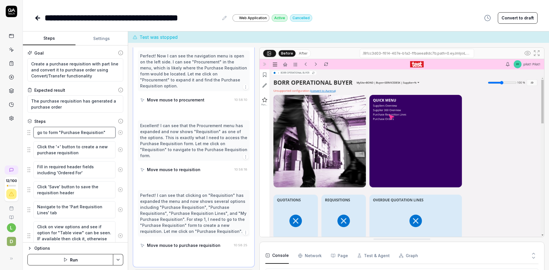
scroll to position [291, 0]
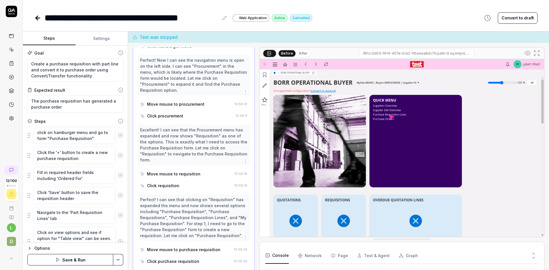
click at [115, 259] on html "**********" at bounding box center [274, 135] width 549 height 270
click at [95, 220] on div "Save" at bounding box center [89, 220] width 73 height 13
click at [37, 17] on icon at bounding box center [37, 18] width 7 height 7
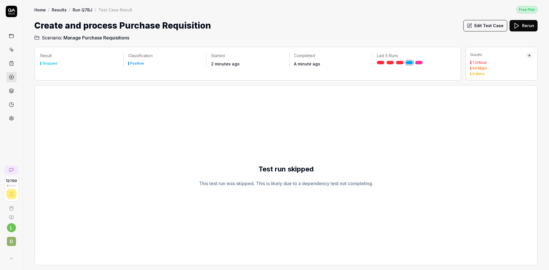
click at [81, 9] on link "Run Q7BJ" at bounding box center [83, 10] width 20 height 6
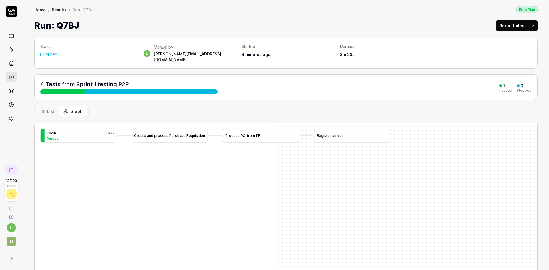
click at [528, 24] on html "12 / 100 l D Home / Results / Run: Q7BJ Free Plan Home / Results / Run: Q7BJ Fr…" at bounding box center [274, 135] width 549 height 270
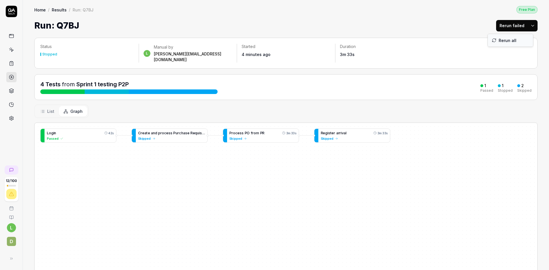
click at [505, 39] on div "Rerun all" at bounding box center [510, 40] width 45 height 13
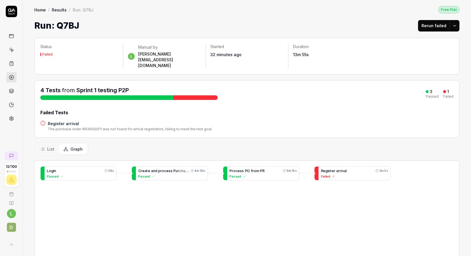
click at [60, 9] on link "Results" at bounding box center [59, 10] width 15 height 6
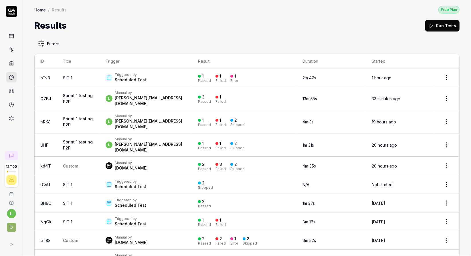
click at [12, 62] on icon at bounding box center [11, 63] width 5 height 5
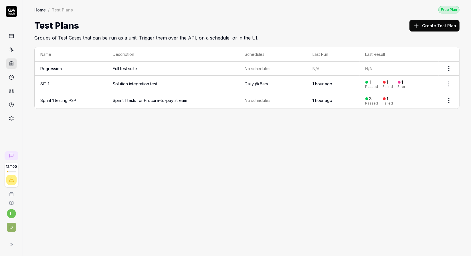
click at [103, 98] on td "Sprint 1 testing P2P" at bounding box center [71, 100] width 72 height 16
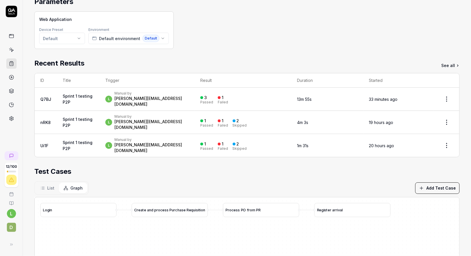
scroll to position [86, 0]
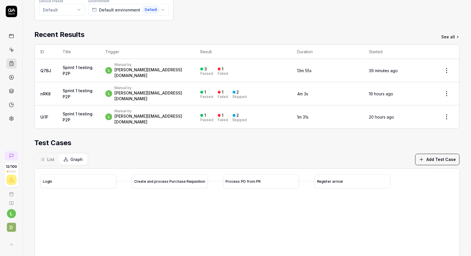
click at [10, 120] on link at bounding box center [11, 118] width 10 height 10
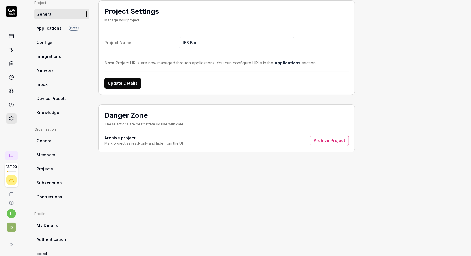
click at [55, 110] on span "Knowledge" at bounding box center [48, 112] width 23 height 6
type textarea "*"
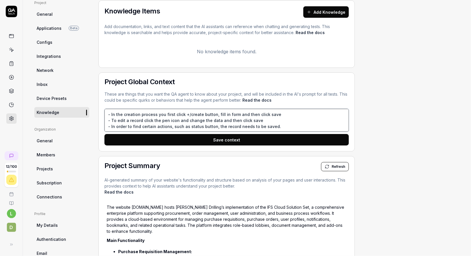
drag, startPoint x: 253, startPoint y: 118, endPoint x: 109, endPoint y: 119, distance: 143.8
click at [109, 119] on textarea "- In the creation process you first click +/create button, fill in form and the…" at bounding box center [226, 120] width 244 height 23
click at [258, 120] on textarea "- In the creation process you first click +/create button, fill in form and the…" at bounding box center [226, 120] width 244 height 23
click at [272, 125] on textarea "- In the creation process you first click +/create button, fill in form and the…" at bounding box center [226, 120] width 244 height 23
click at [13, 63] on icon at bounding box center [11, 63] width 5 height 5
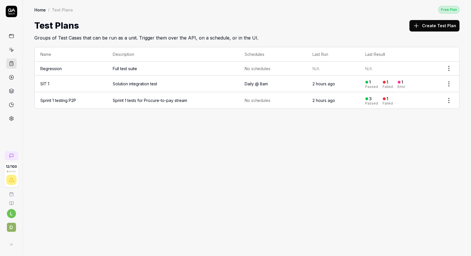
click at [93, 100] on td "Sprint 1 testing P2P" at bounding box center [71, 100] width 72 height 16
